Goal: Information Seeking & Learning: Learn about a topic

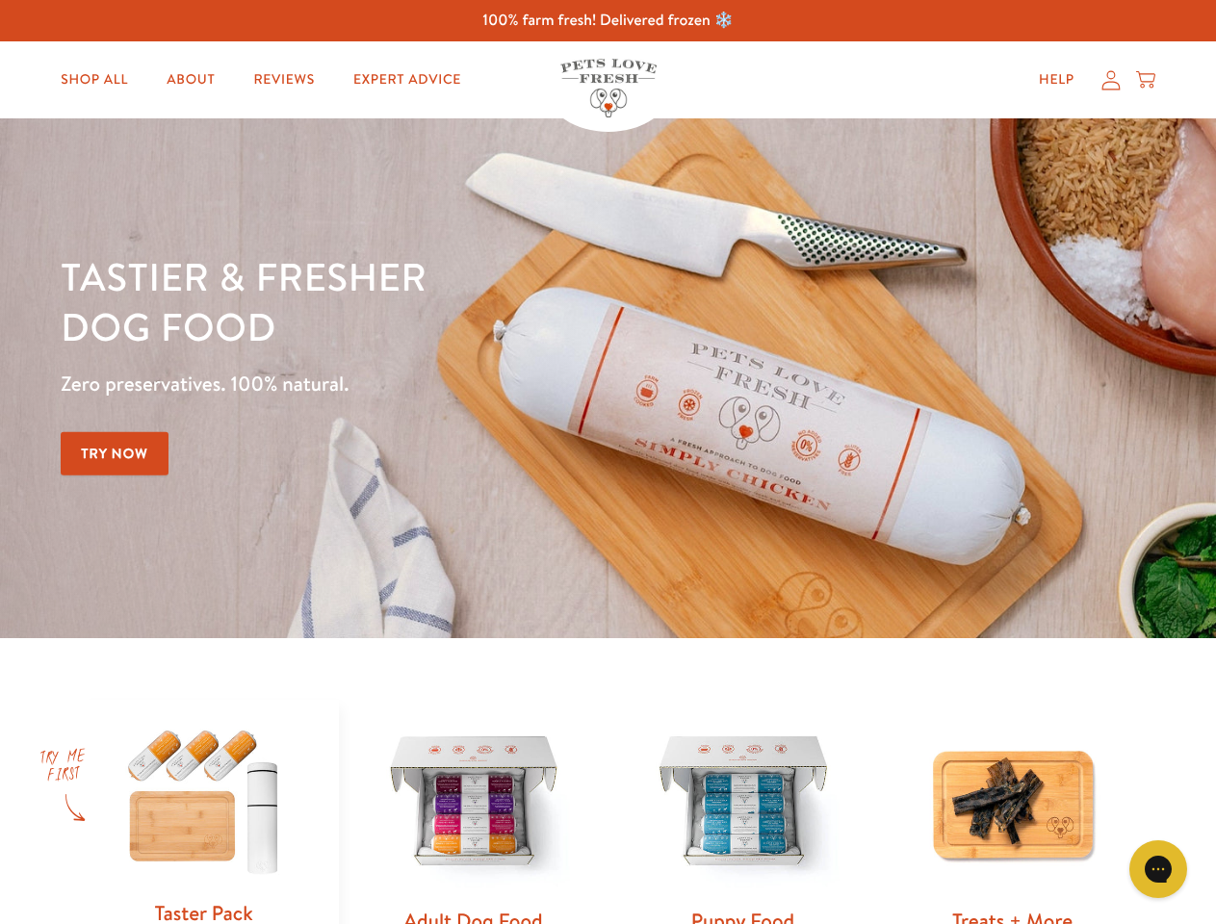
click at [607, 462] on div "Tastier & fresher dog food Zero preservatives. 100% natural. Try Now" at bounding box center [426, 378] width 730 height 254
click at [1158, 869] on icon "Open gorgias live chat" at bounding box center [1157, 869] width 18 height 18
